Goal: Transaction & Acquisition: Purchase product/service

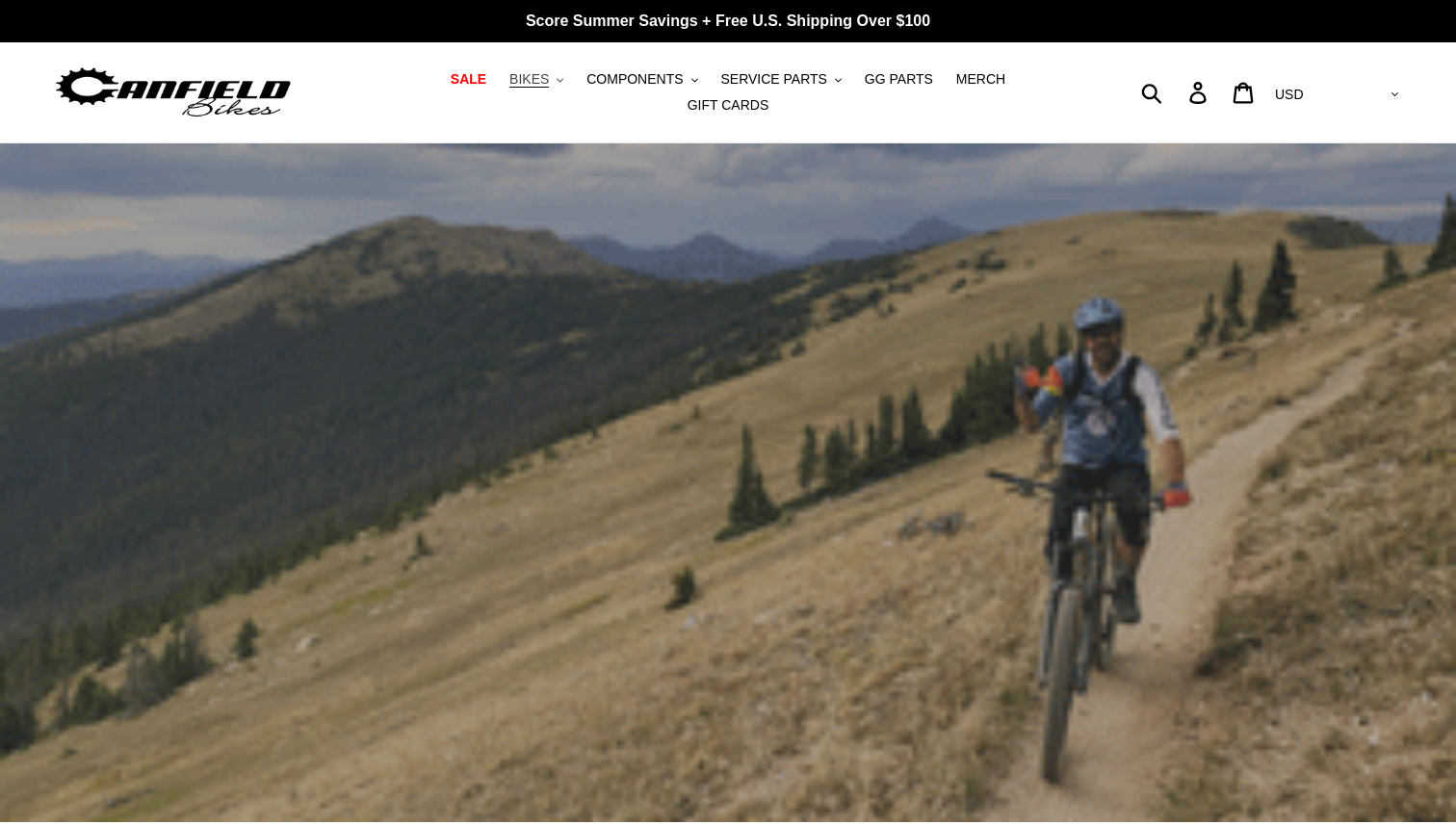
click at [509, 86] on span "BIKES" at bounding box center [529, 79] width 39 height 17
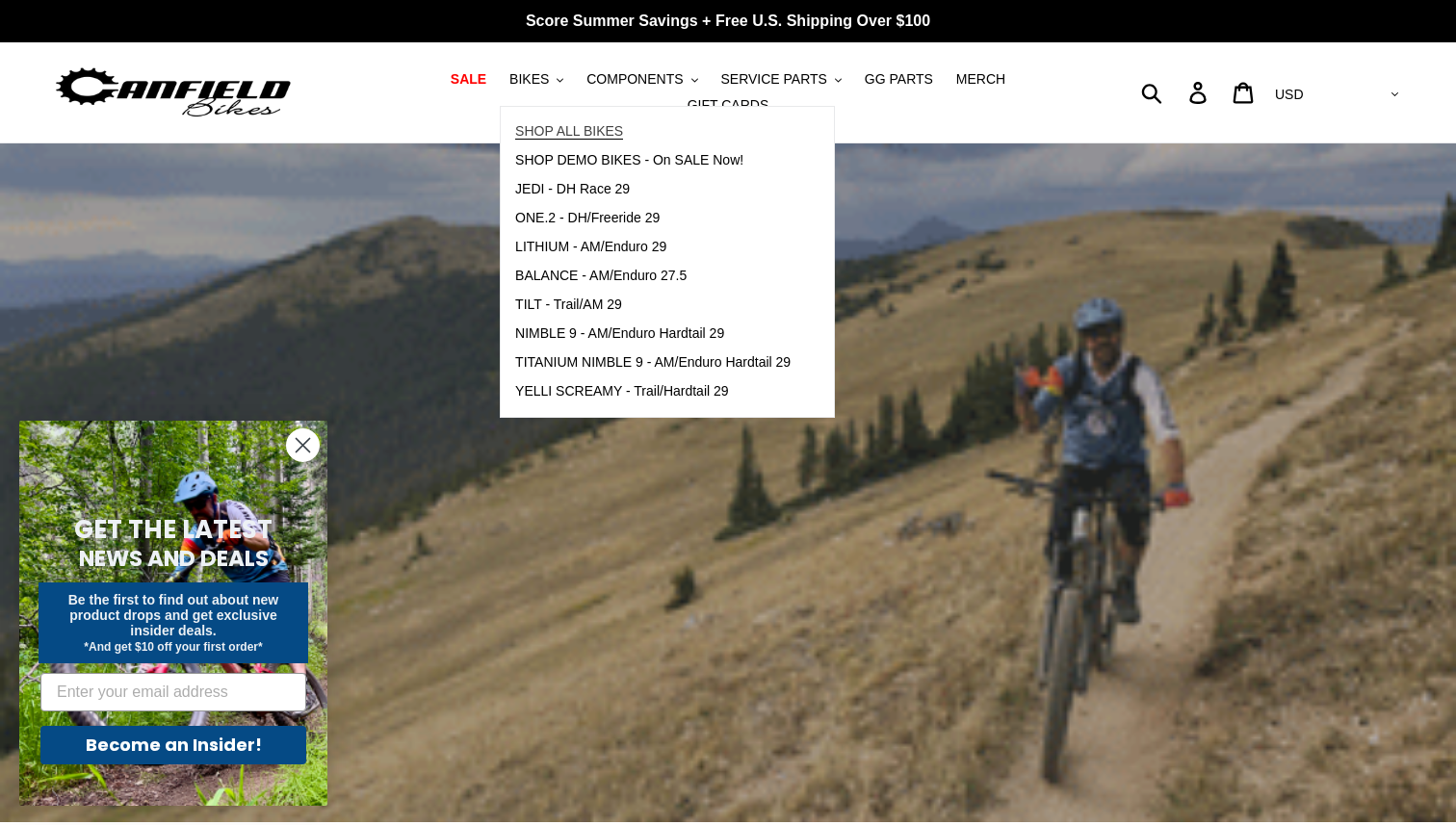
click at [524, 140] on span "SHOP ALL BIKES" at bounding box center [569, 131] width 108 height 17
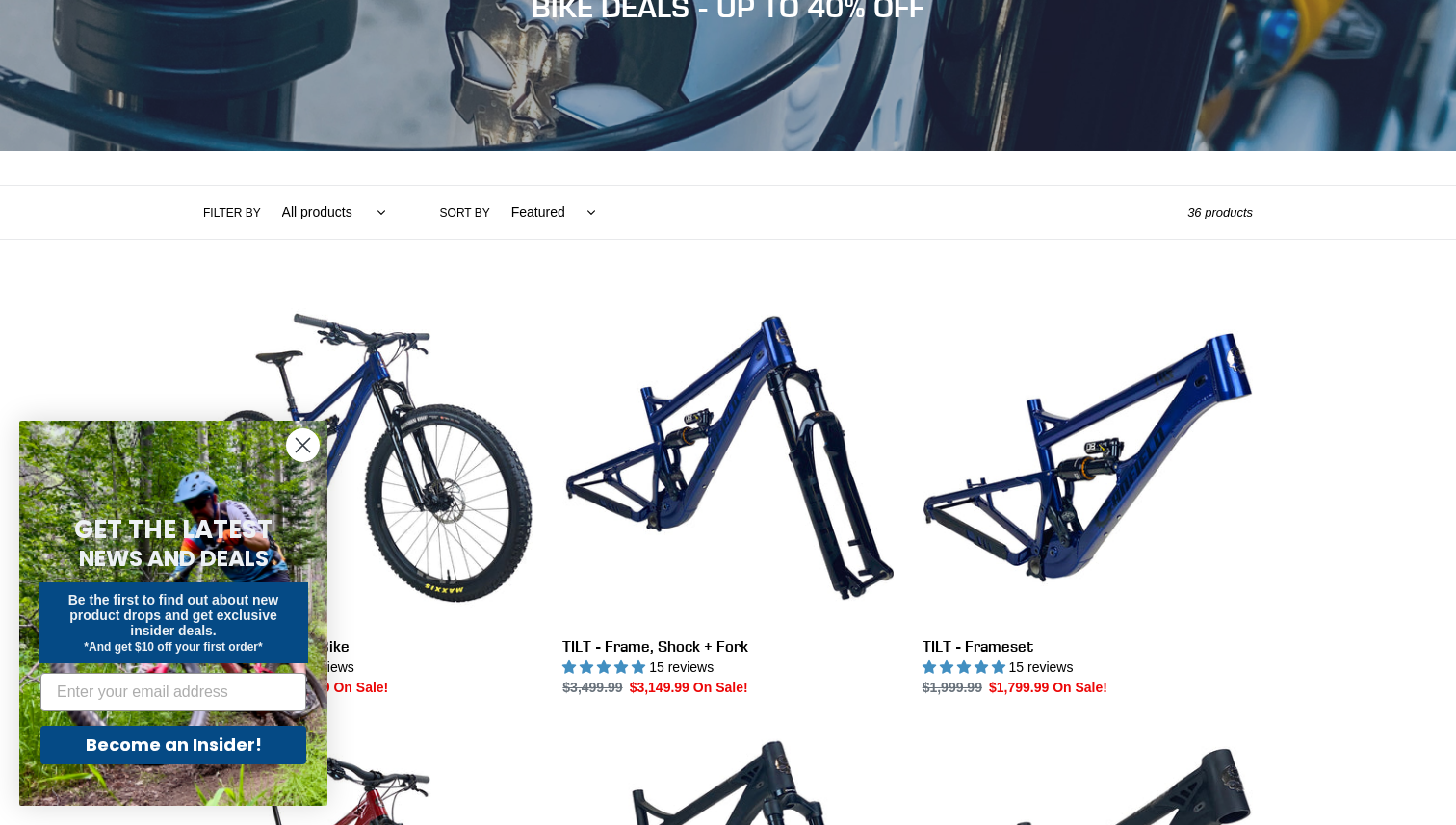
scroll to position [383, 0]
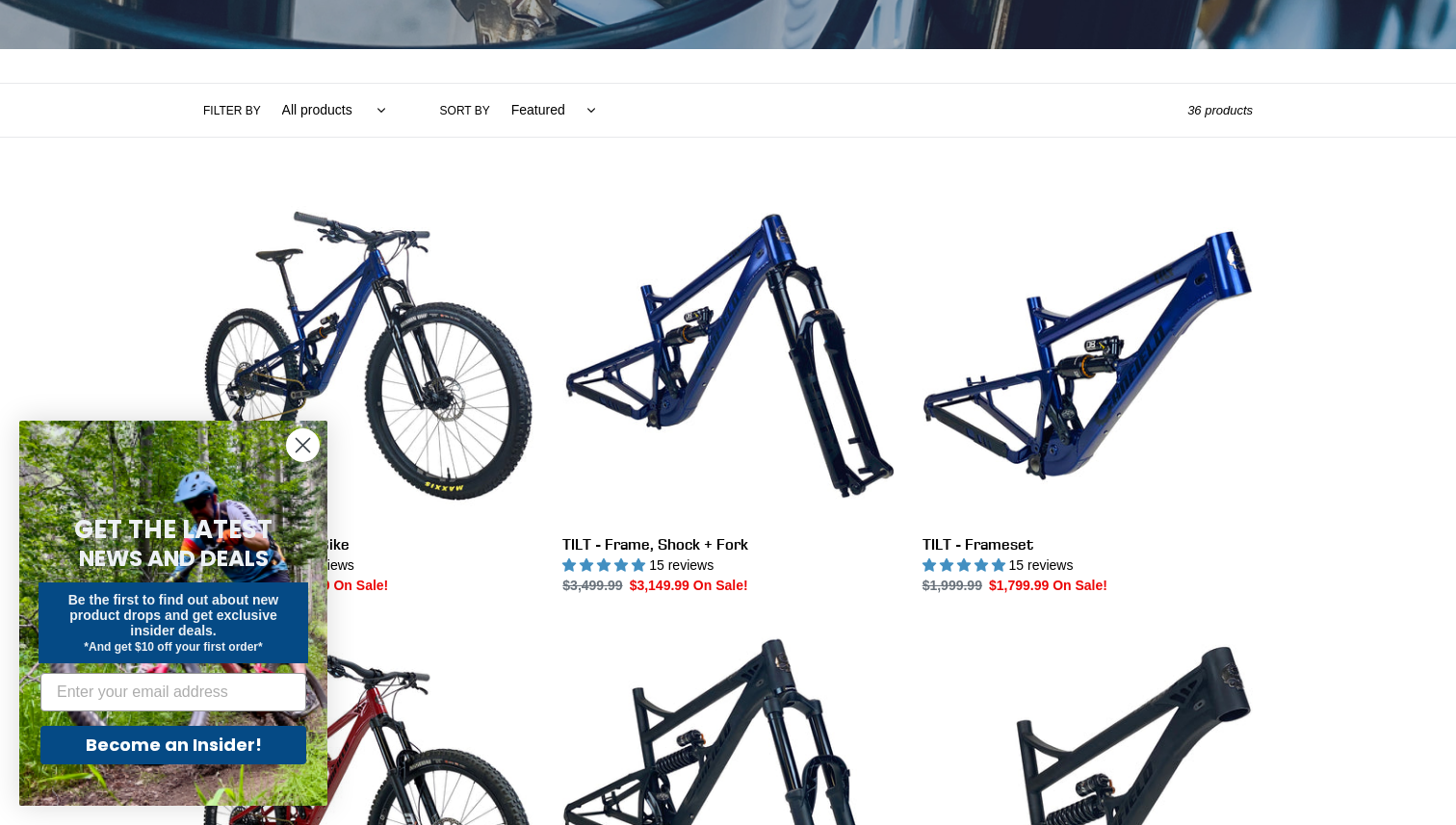
click at [311, 446] on circle "Close dialog" at bounding box center [303, 445] width 32 height 32
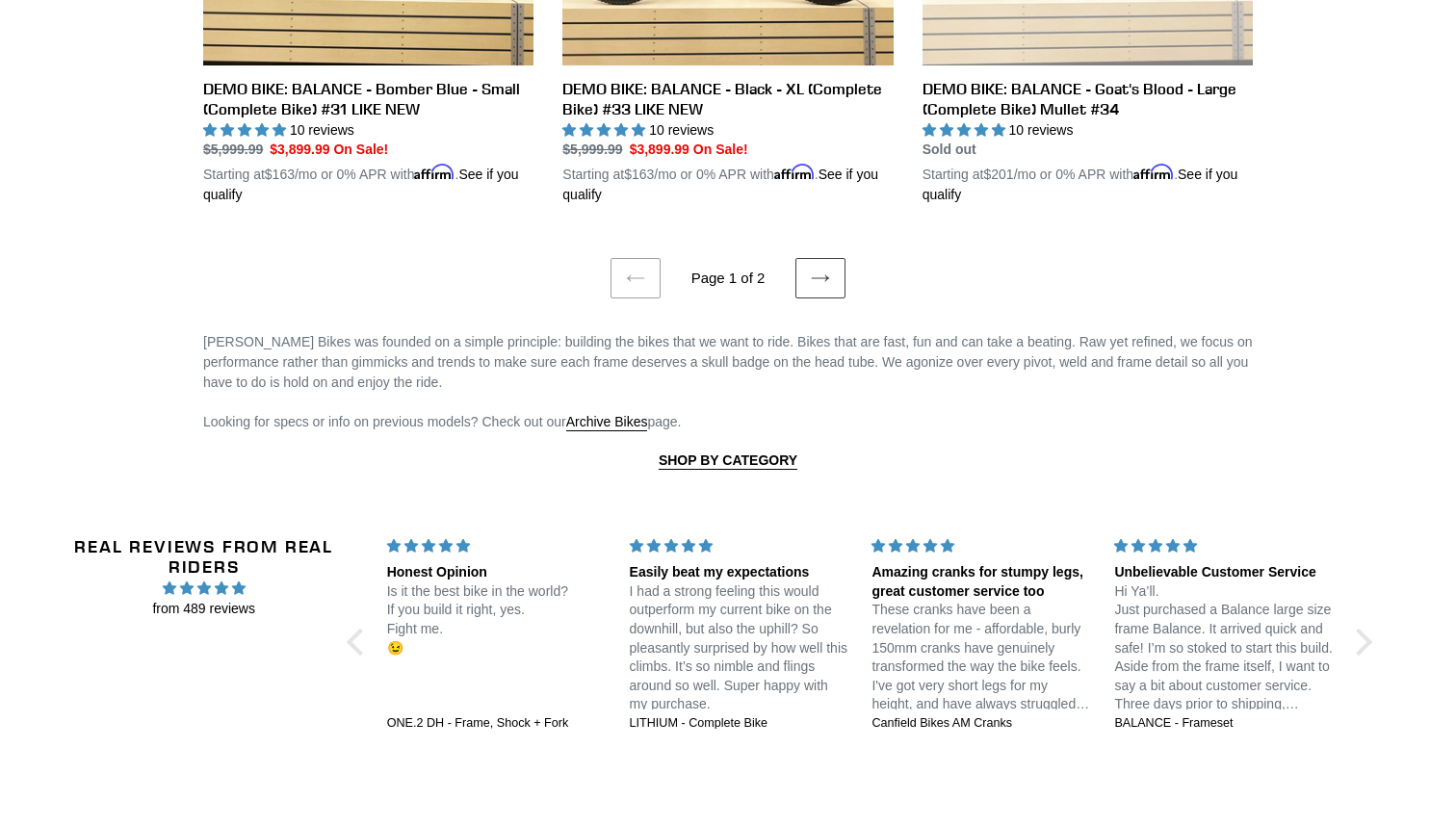
scroll to position [4233, 0]
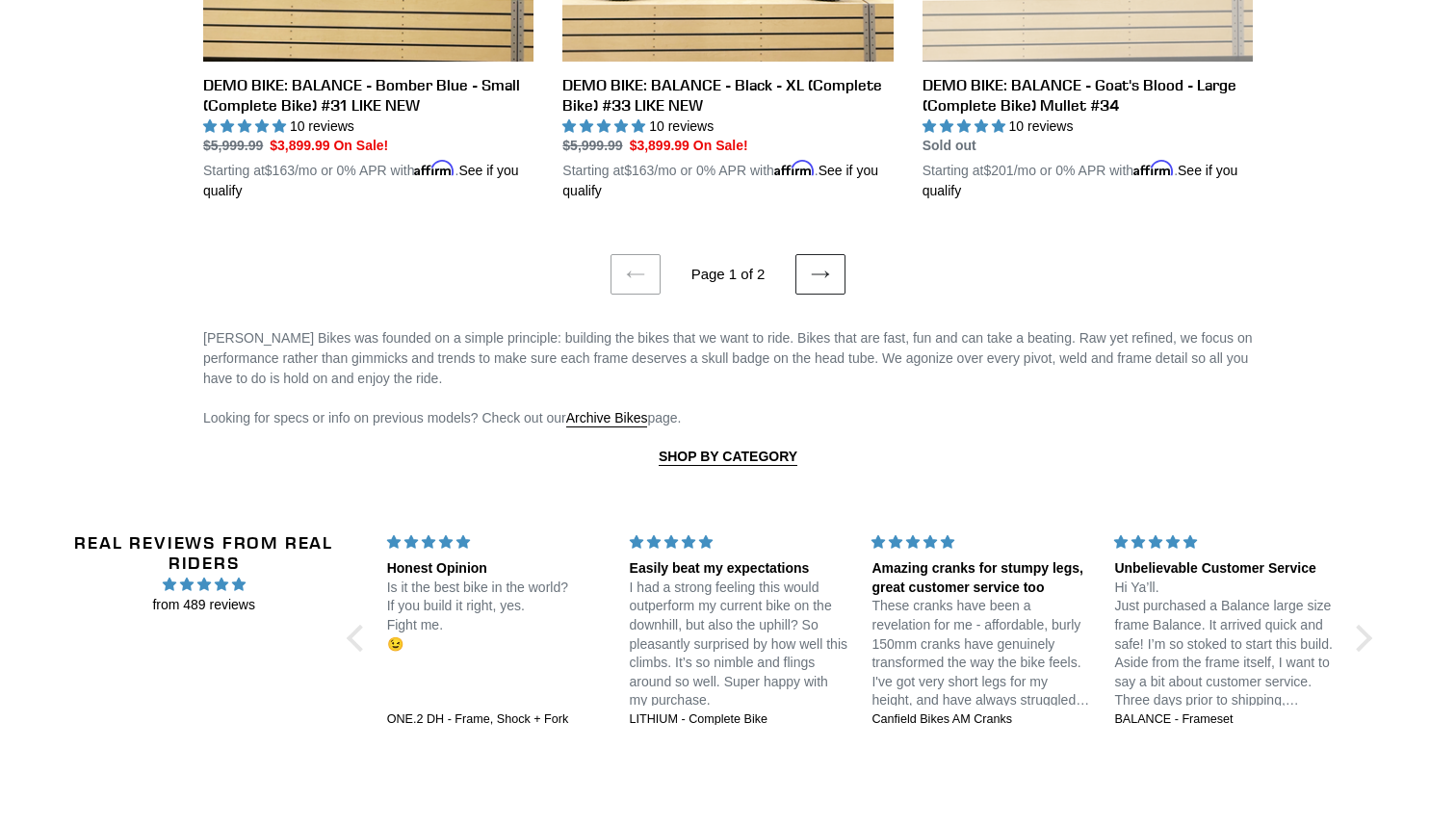
click at [828, 265] on icon at bounding box center [820, 275] width 20 height 20
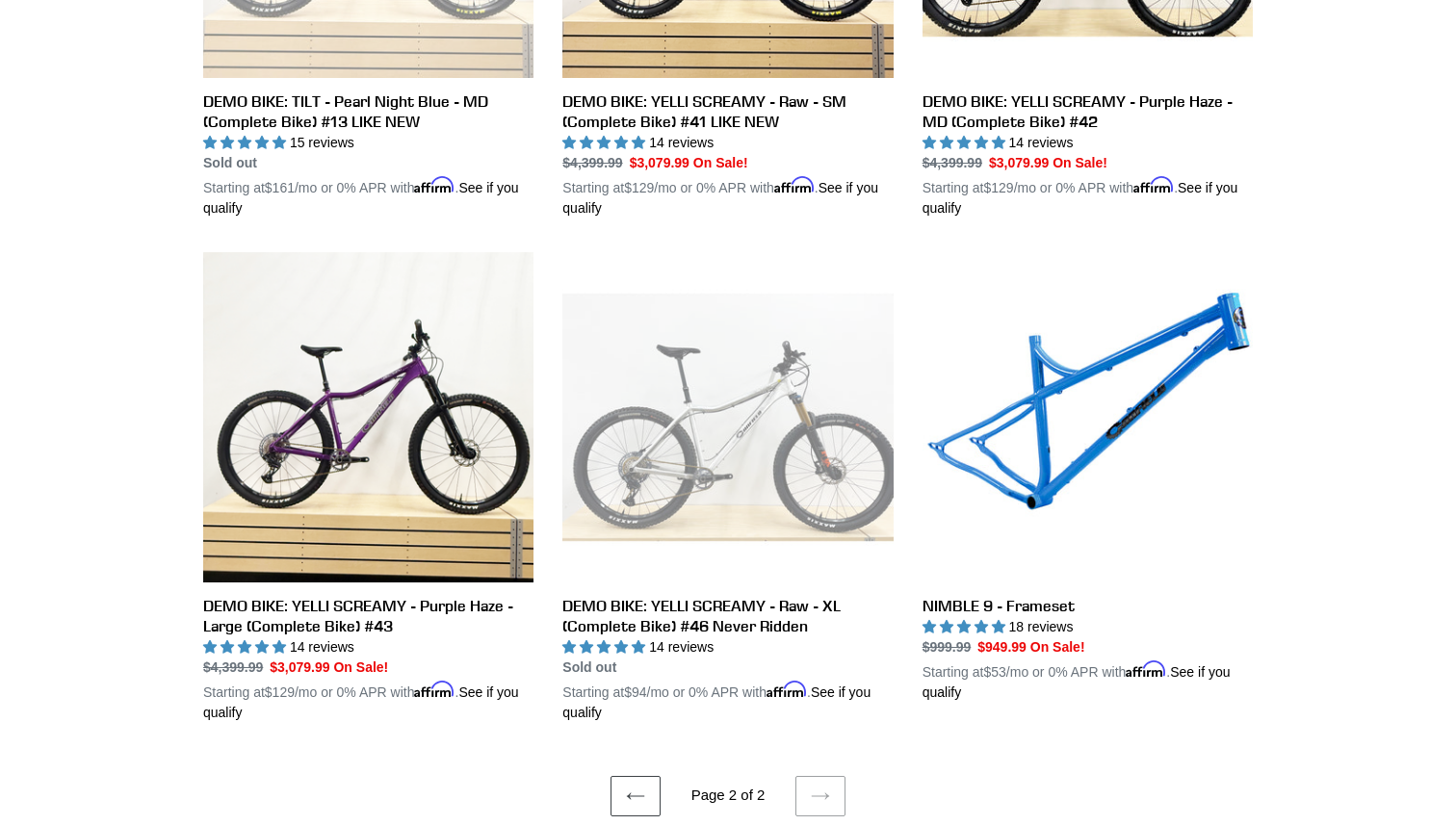
scroll to position [1945, 0]
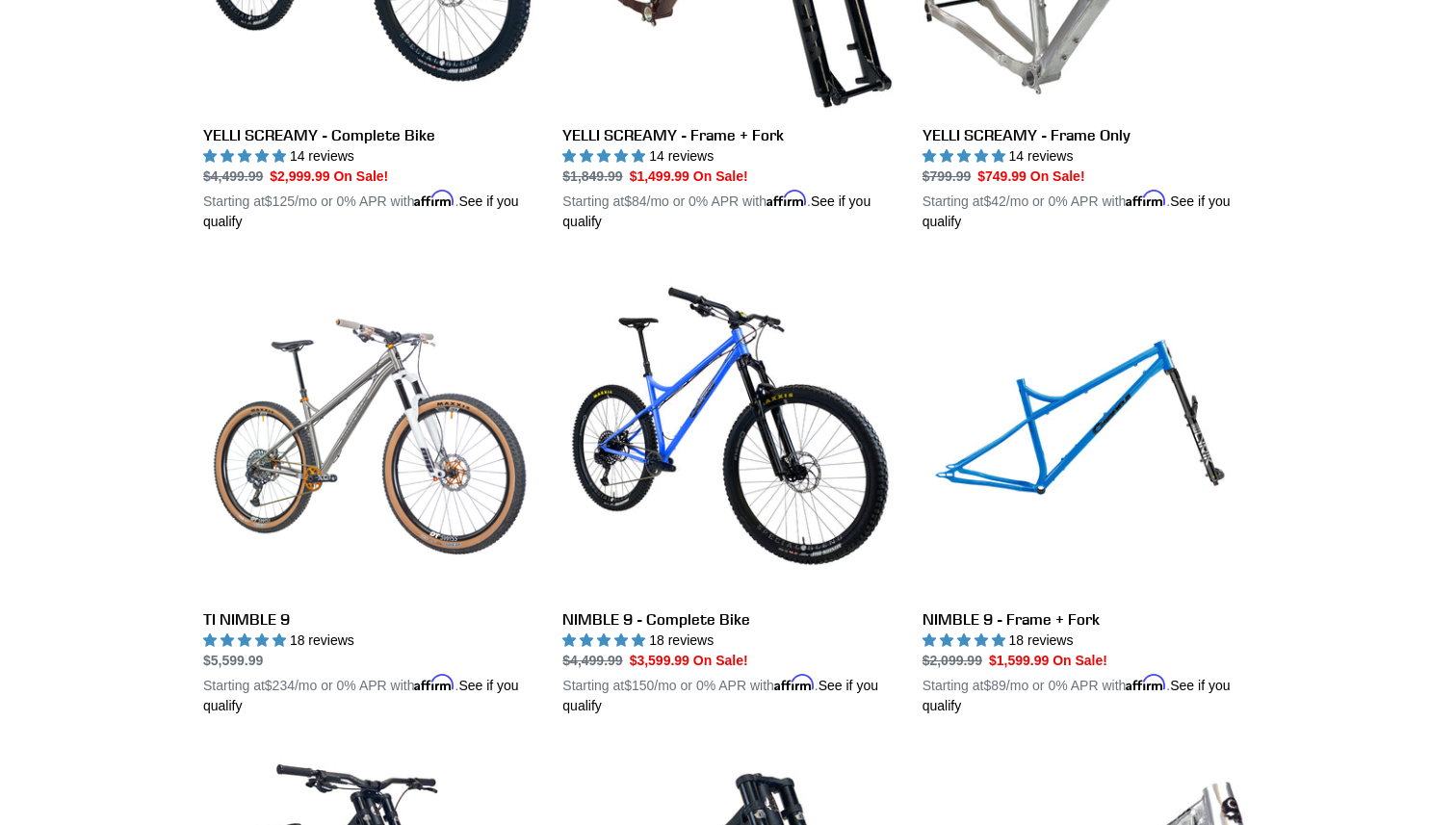
scroll to position [1775, 0]
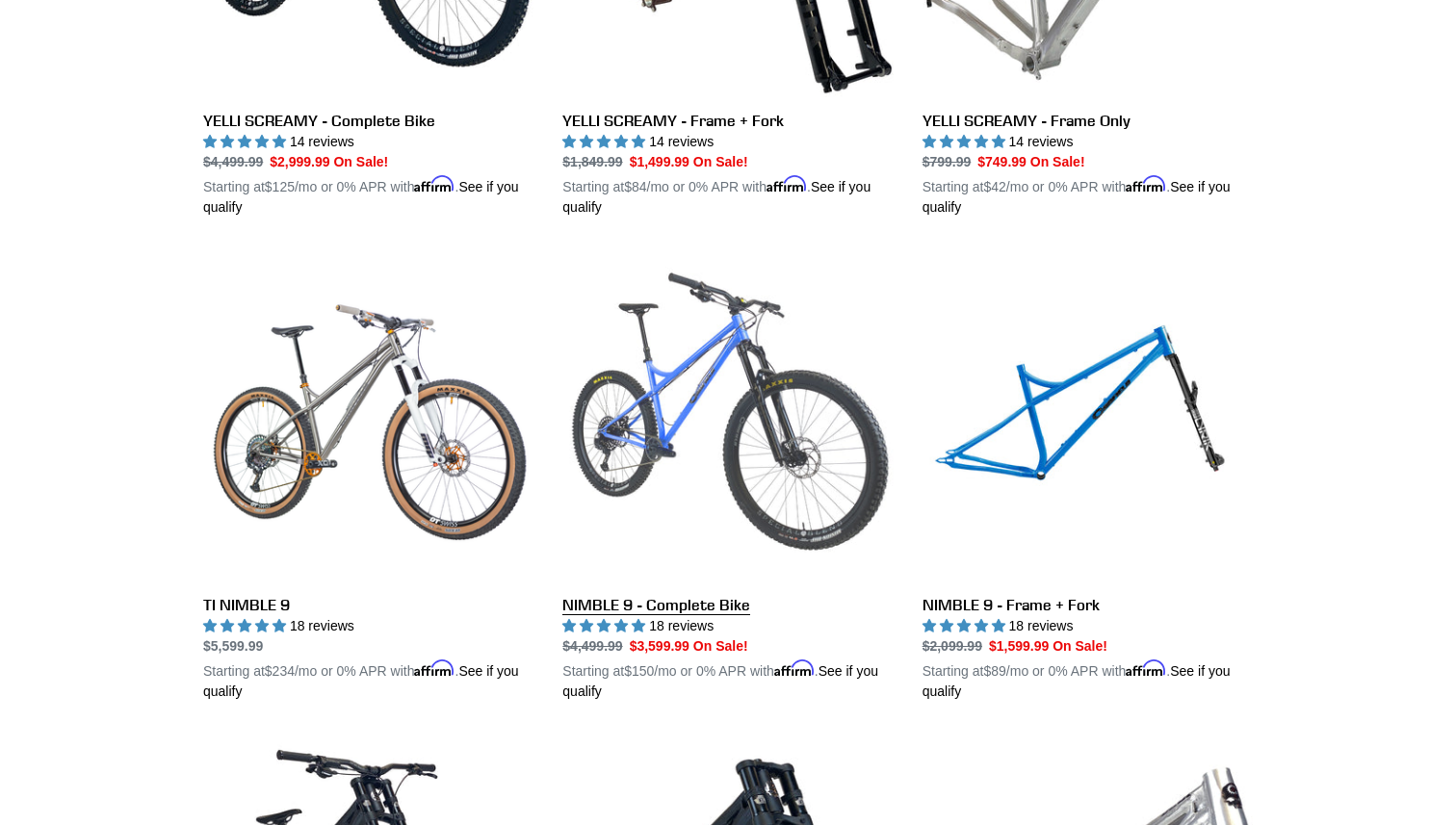
click at [610, 462] on link "NIMBLE 9 - Complete Bike" at bounding box center [728, 476] width 331 height 451
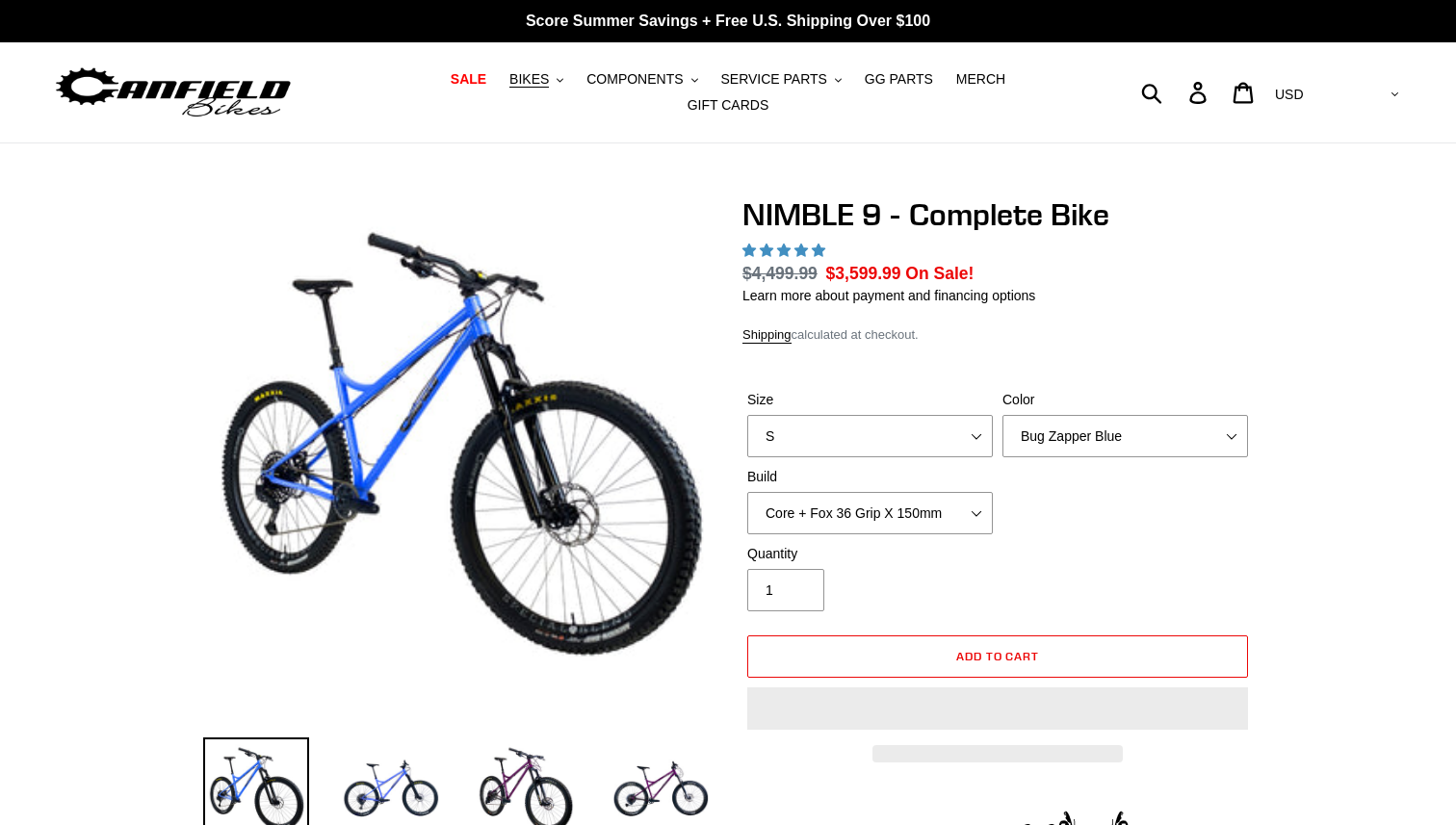
select select "highest-rating"
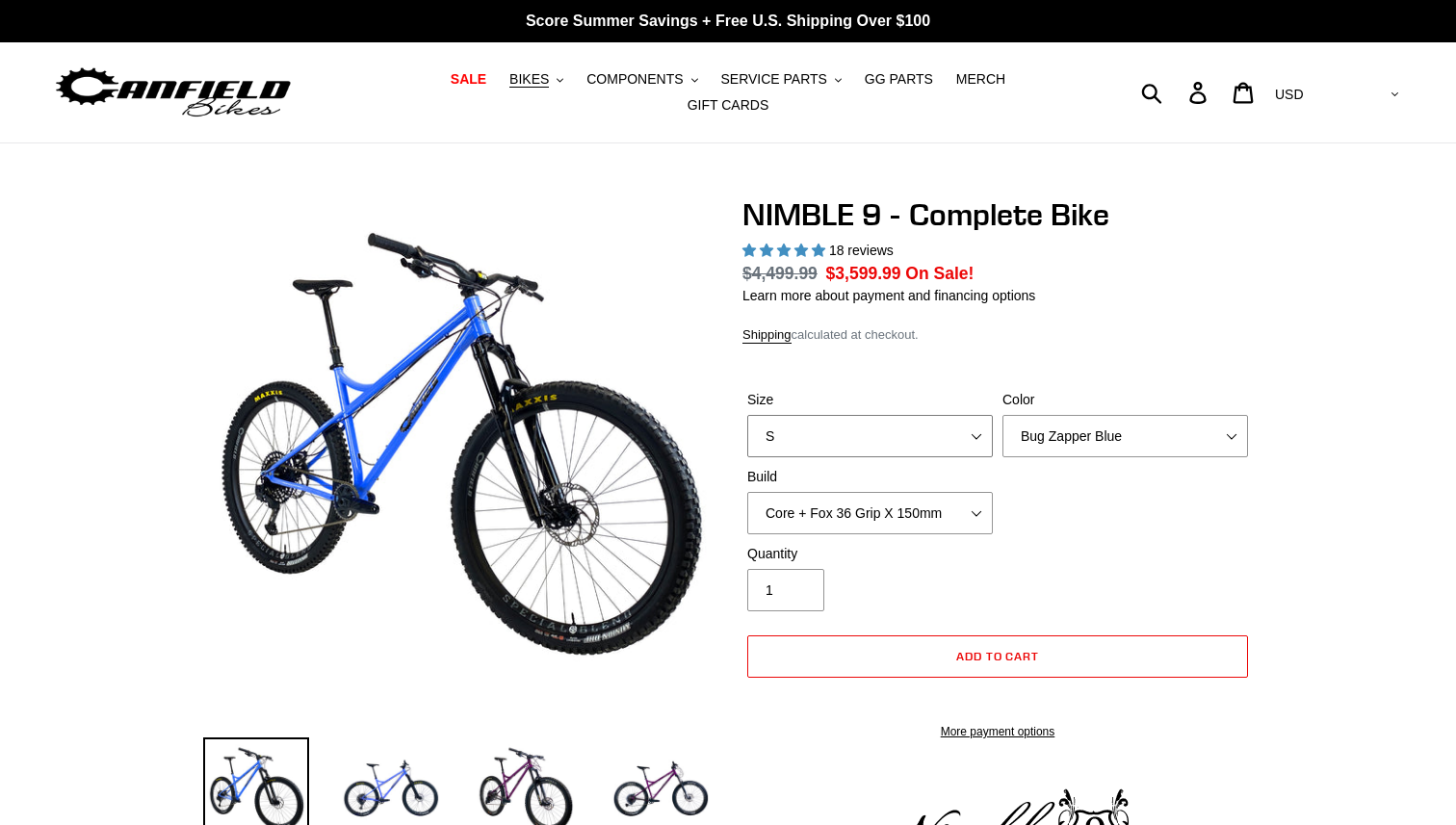
click at [816, 422] on select "S M L XL" at bounding box center [869, 436] width 245 height 42
select select "L"
click at [747, 415] on select "S M L XL" at bounding box center [869, 436] width 245 height 42
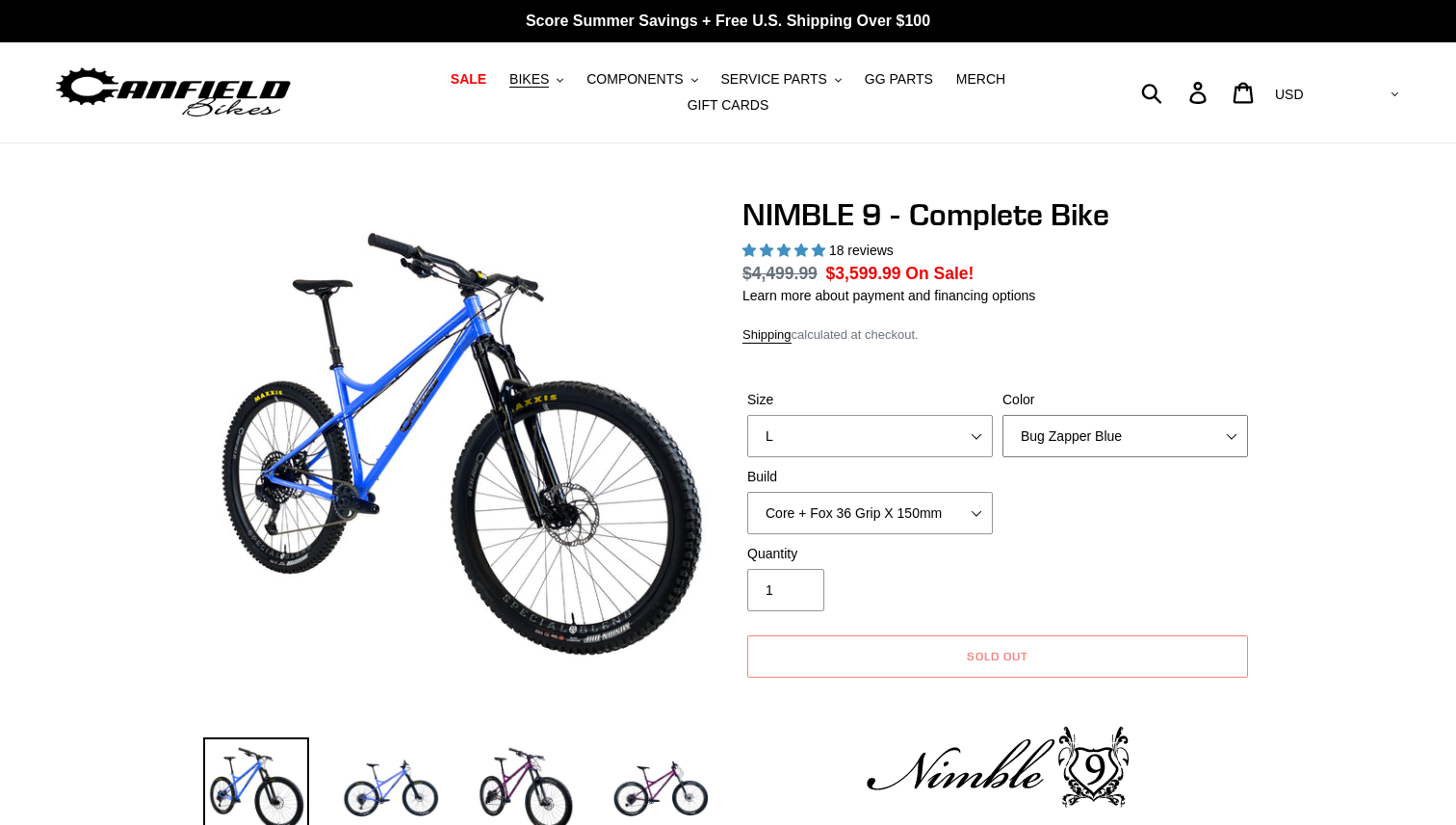
click at [1082, 430] on select "Bug Zapper Blue Purple Haze - Sold Out Galaxy Black" at bounding box center [1125, 436] width 245 height 42
click at [1002, 415] on select "Bug Zapper Blue Purple Haze - Sold Out Galaxy Black" at bounding box center [1125, 436] width 245 height 42
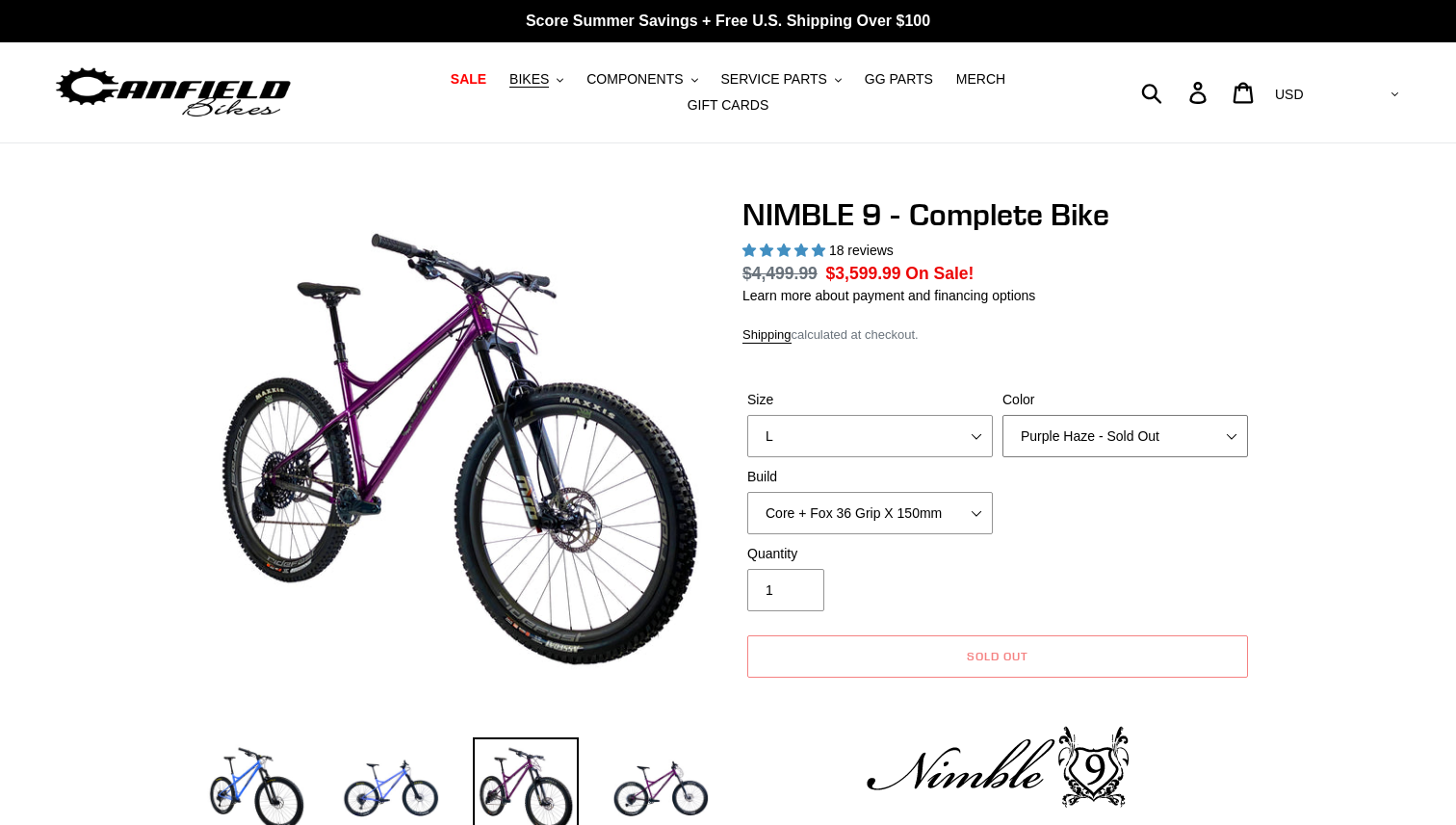
click at [1091, 423] on select "Bug Zapper Blue Purple Haze - Sold Out Galaxy Black" at bounding box center [1125, 436] width 245 height 42
select select "Galaxy Black"
click at [1002, 415] on select "Bug Zapper Blue Purple Haze - Sold Out Galaxy Black" at bounding box center [1125, 436] width 245 height 42
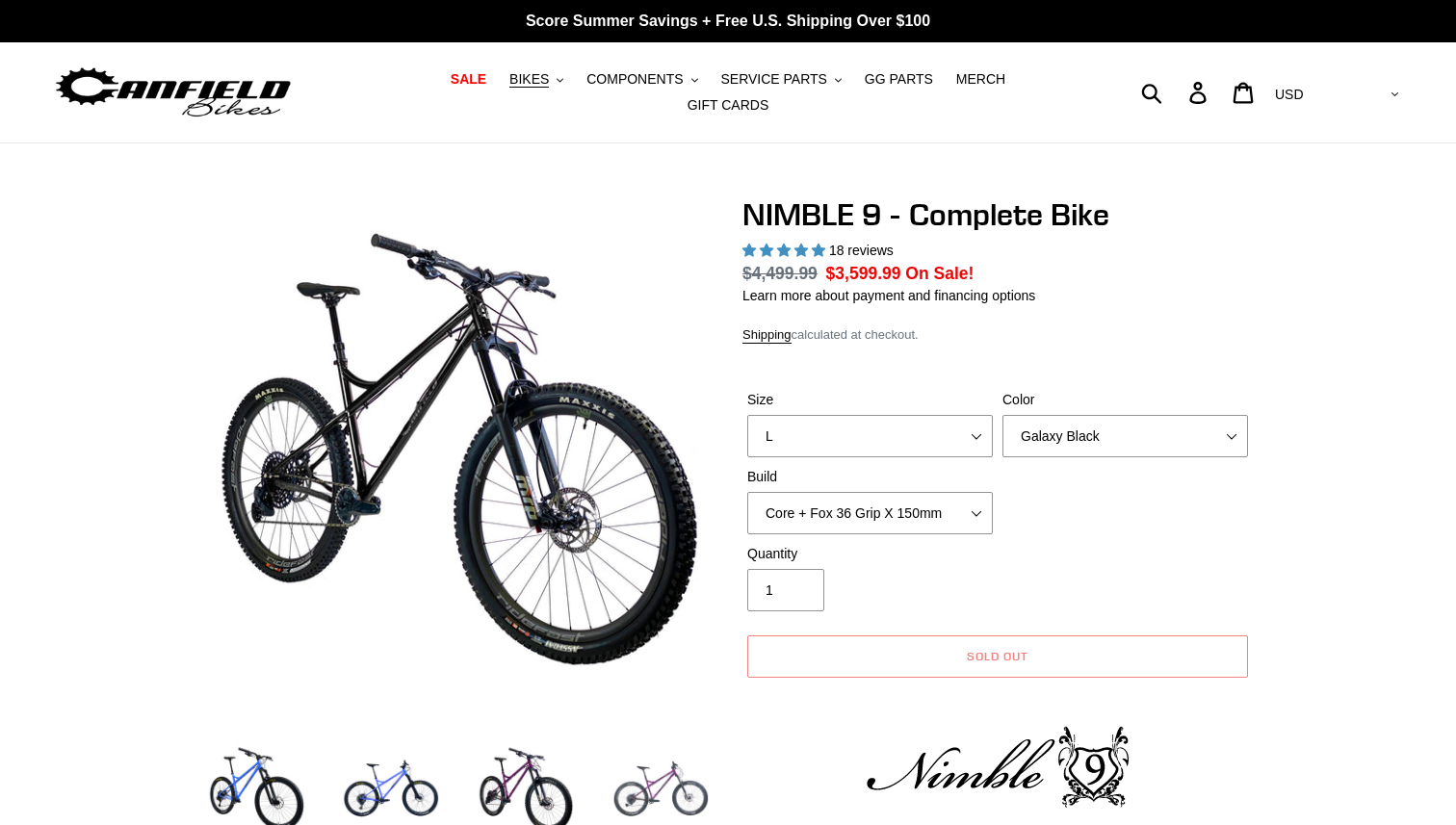
click at [677, 789] on img at bounding box center [661, 790] width 106 height 106
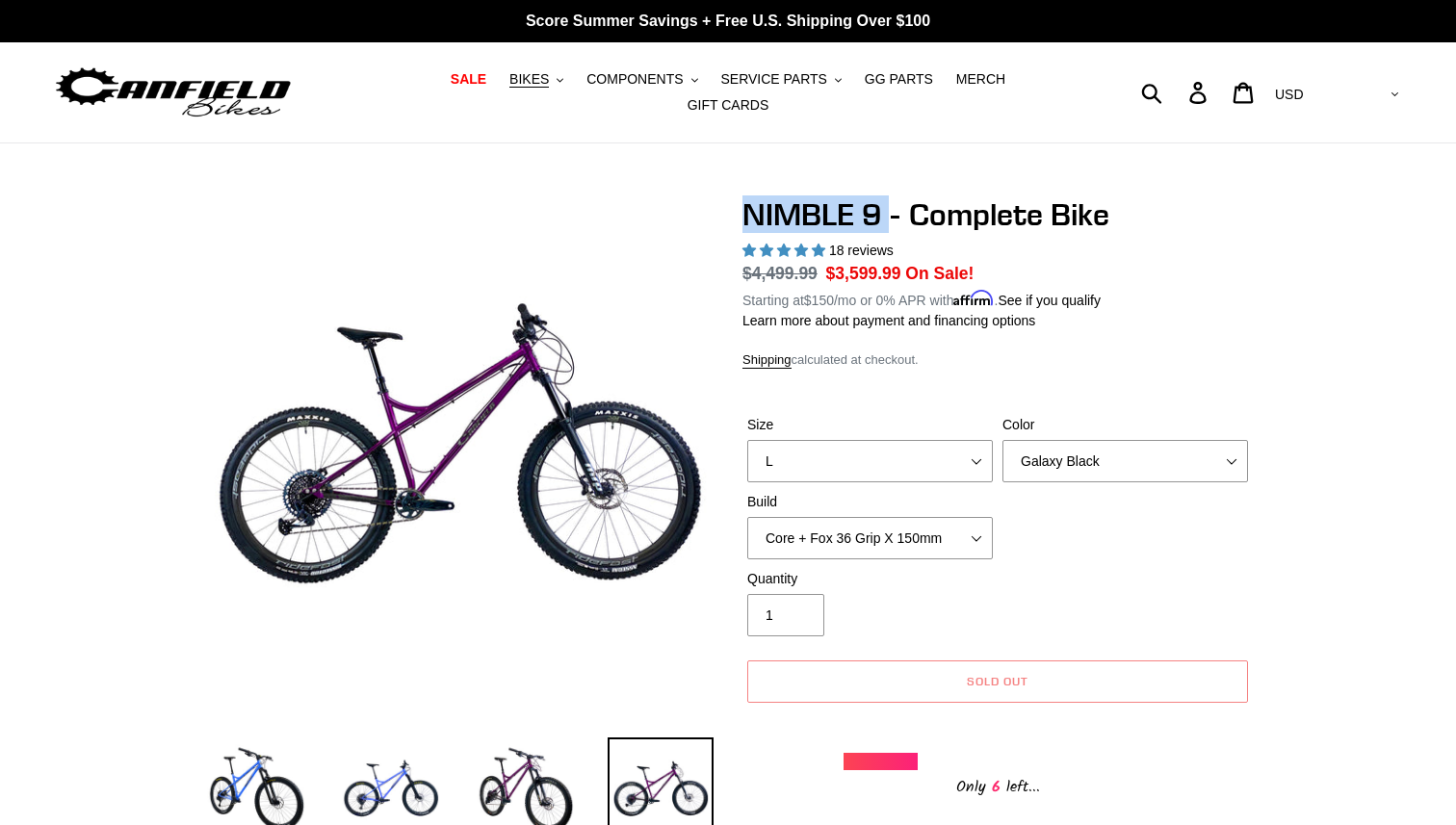
drag, startPoint x: 741, startPoint y: 214, endPoint x: 894, endPoint y: 214, distance: 153.0
copy h1 "NIMBLE 9"
